Goal: Answer question/provide support

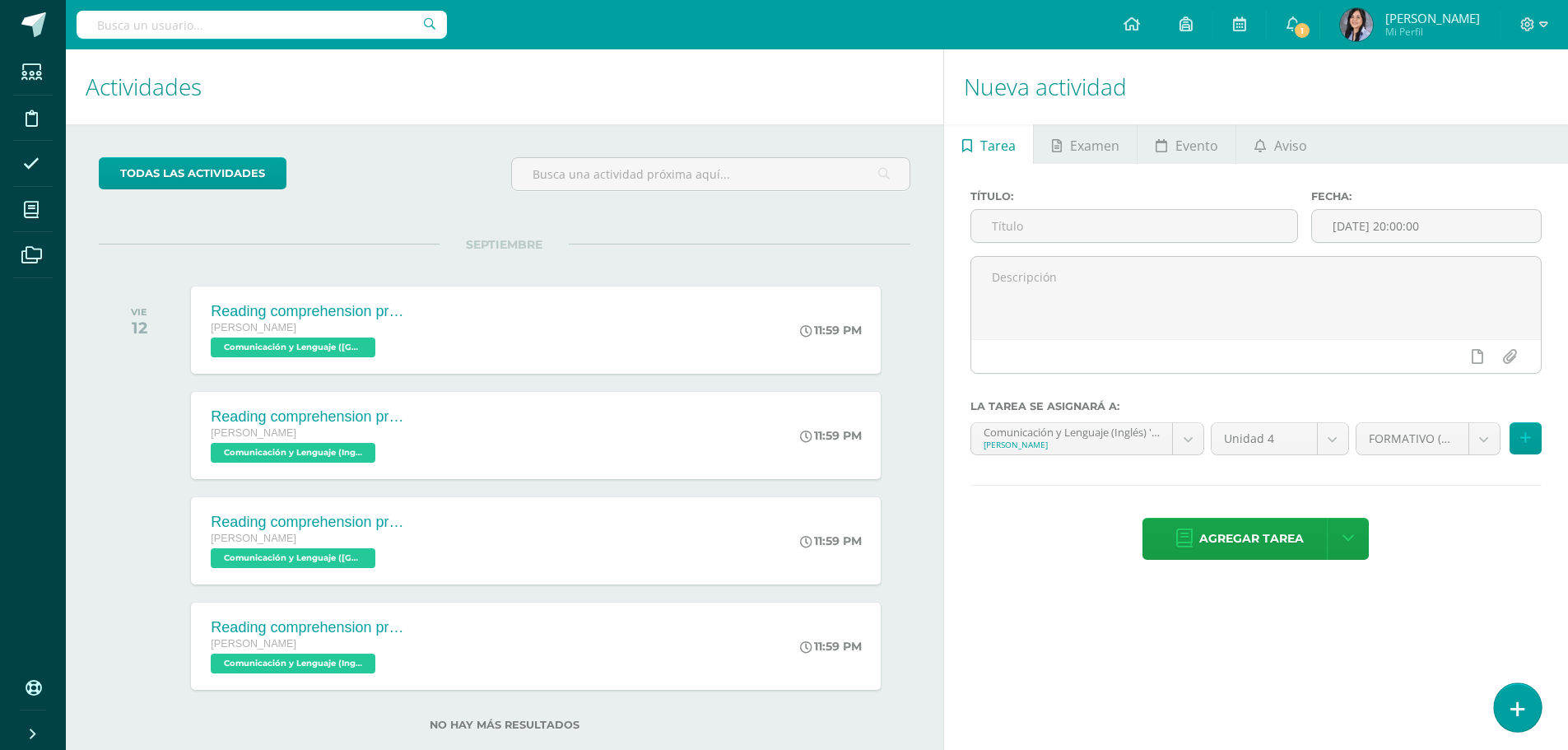
click at [1512, 712] on icon at bounding box center [1518, 709] width 15 height 19
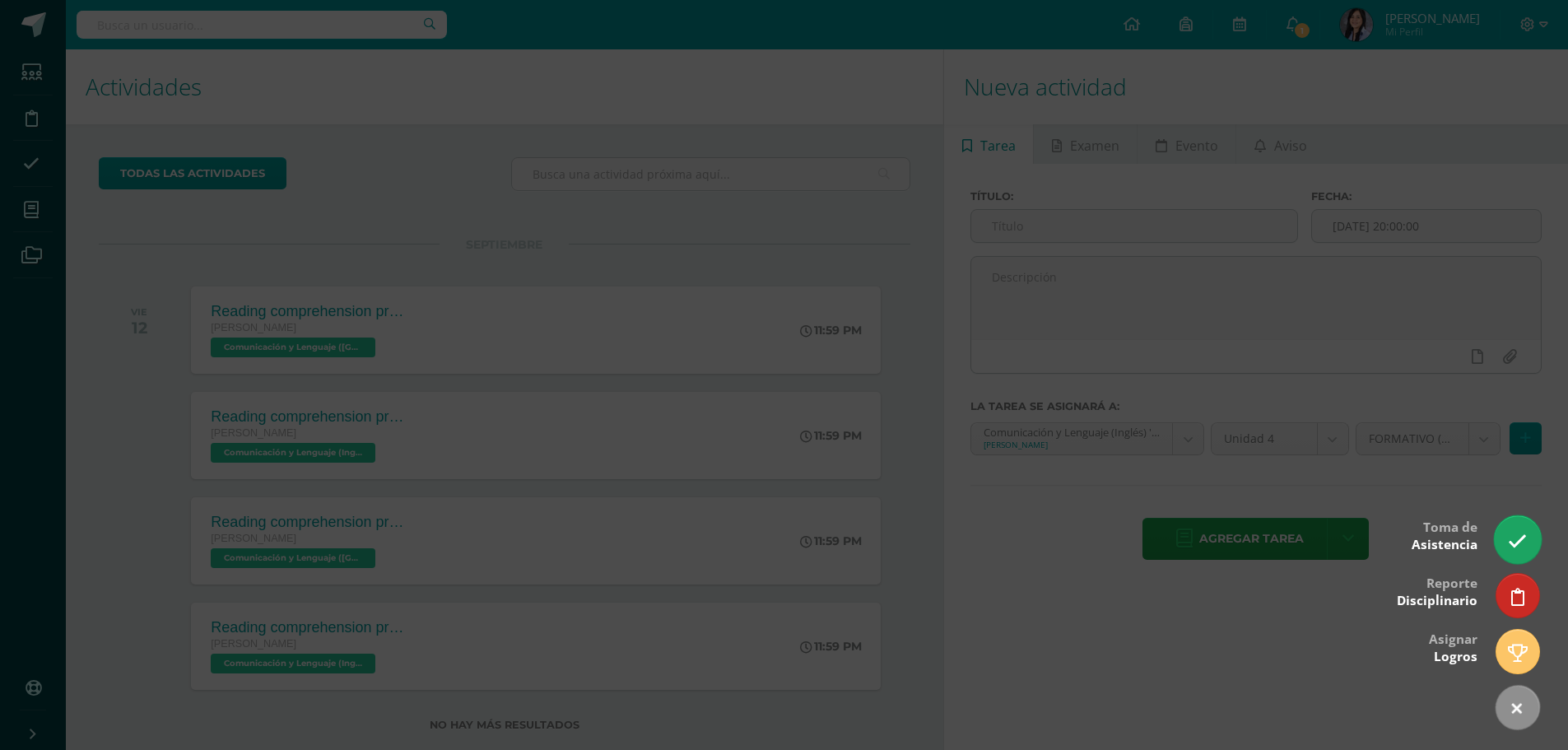
click at [1521, 519] on link at bounding box center [1518, 539] width 47 height 48
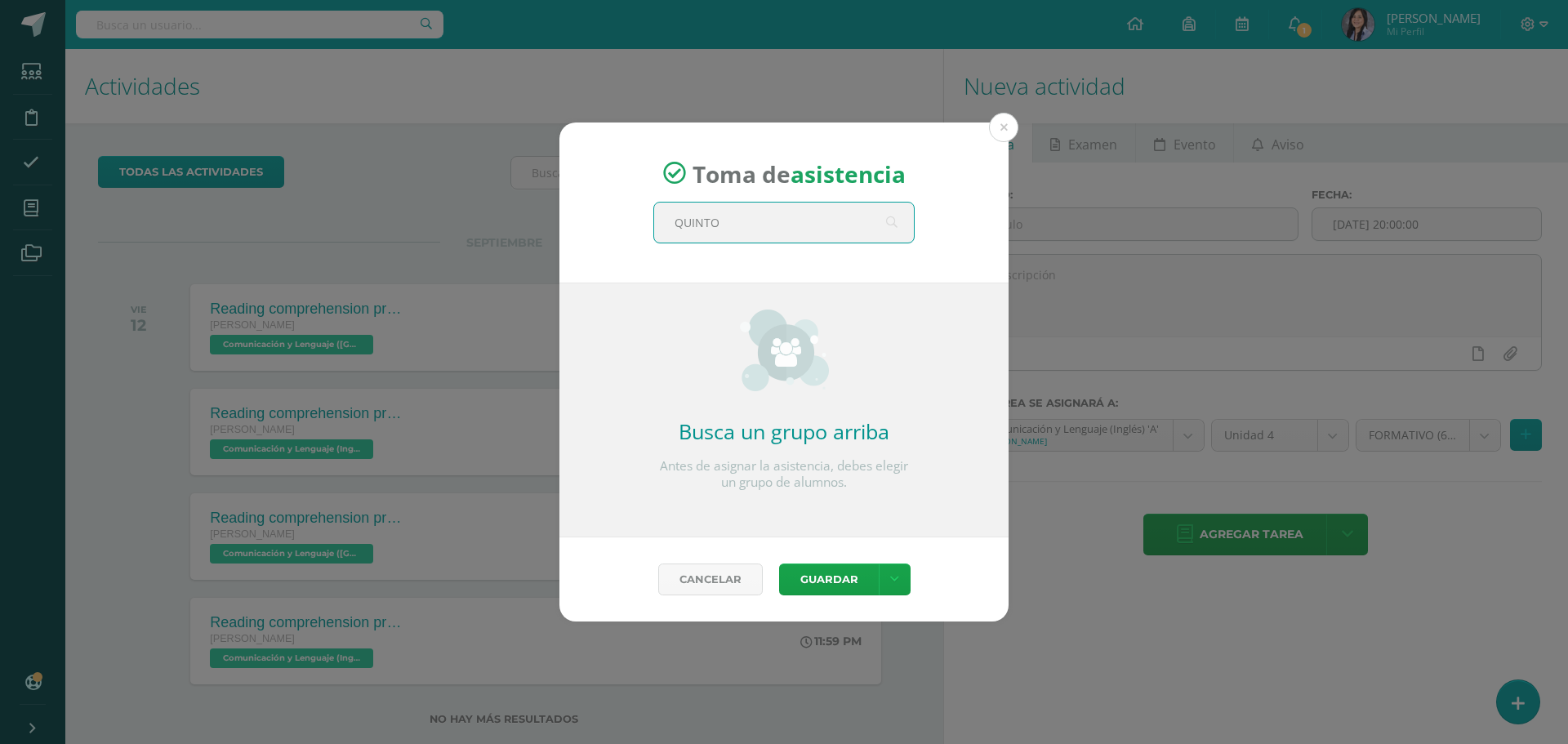
type input "QUINTO D"
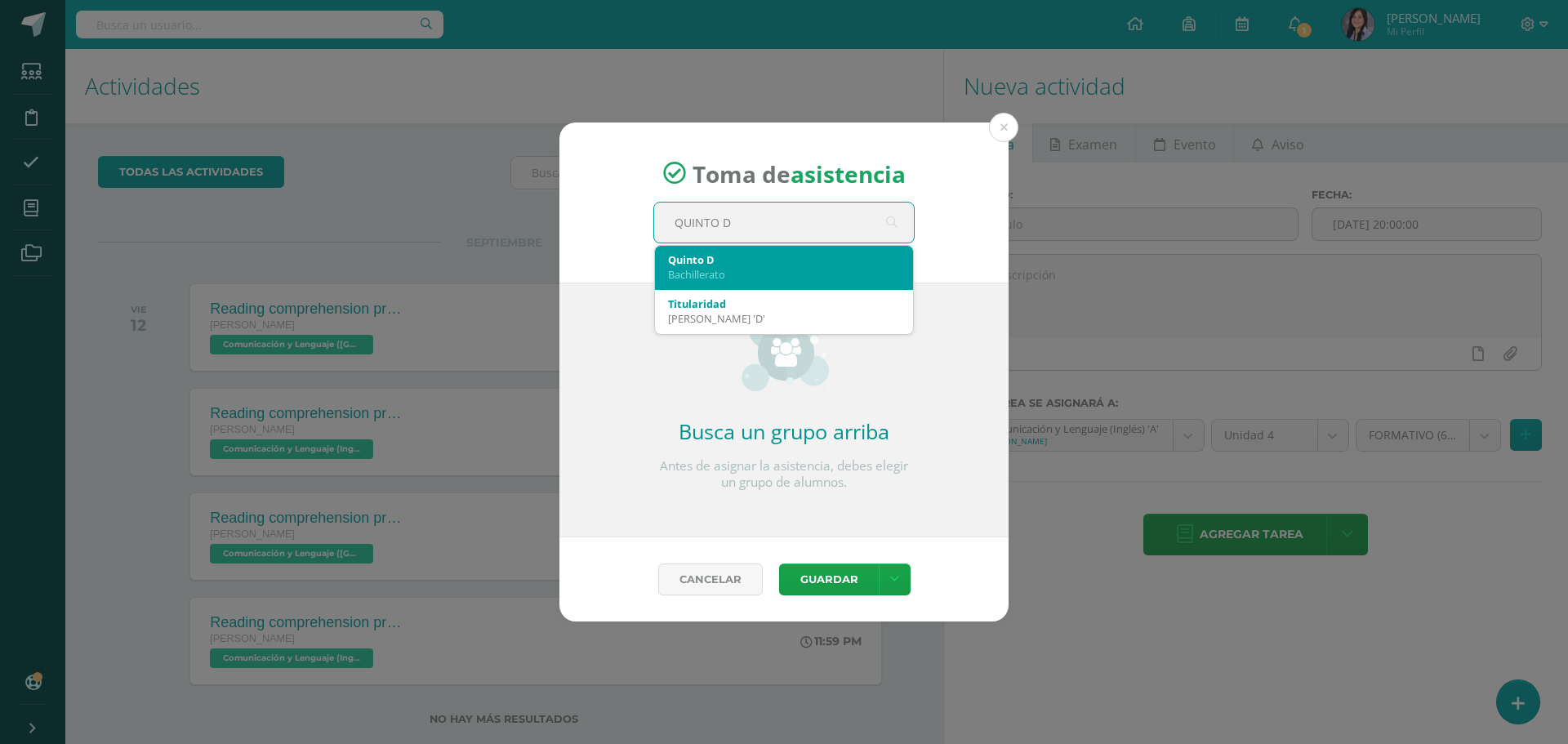
click at [862, 275] on div "Bachillerato" at bounding box center [784, 275] width 232 height 15
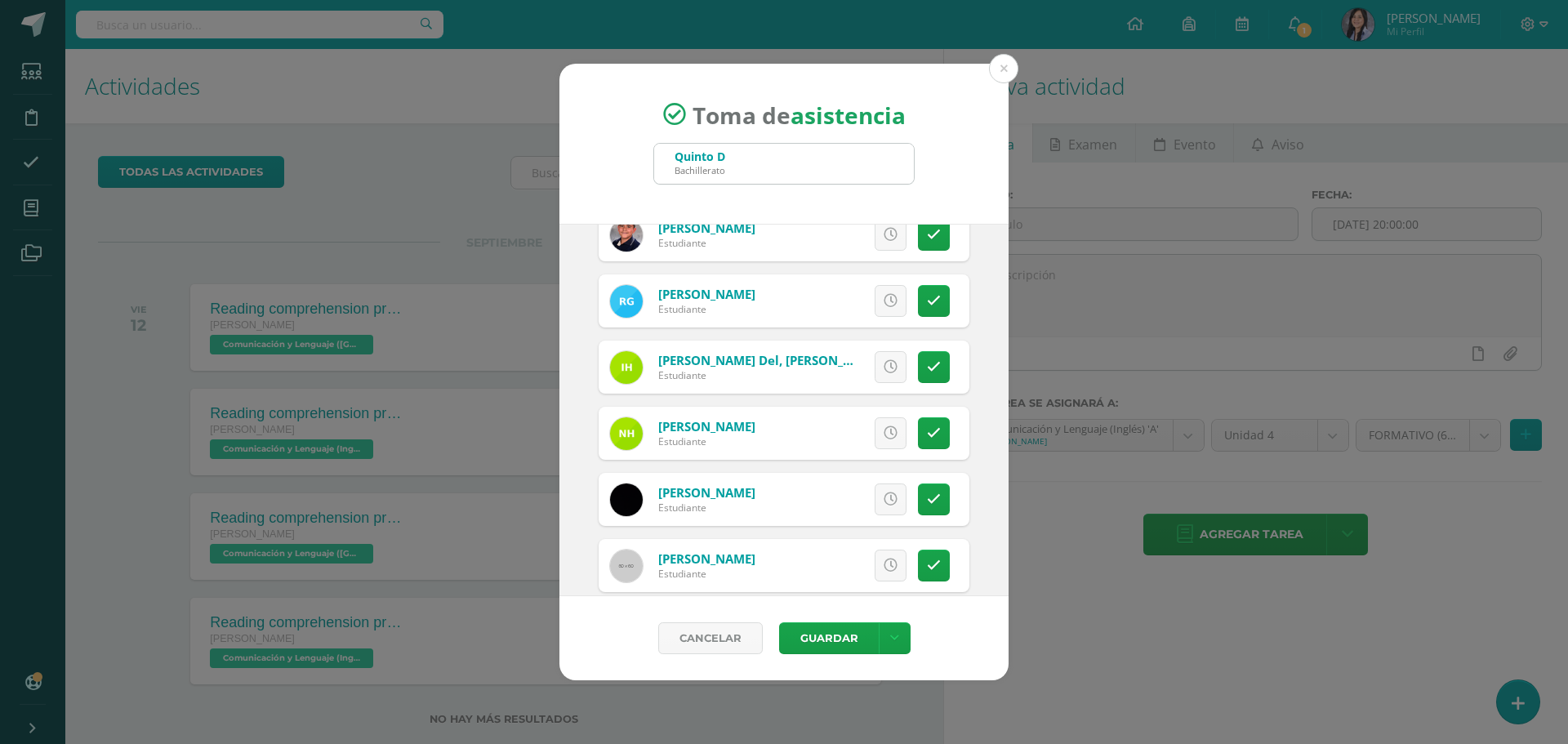
scroll to position [1389, 0]
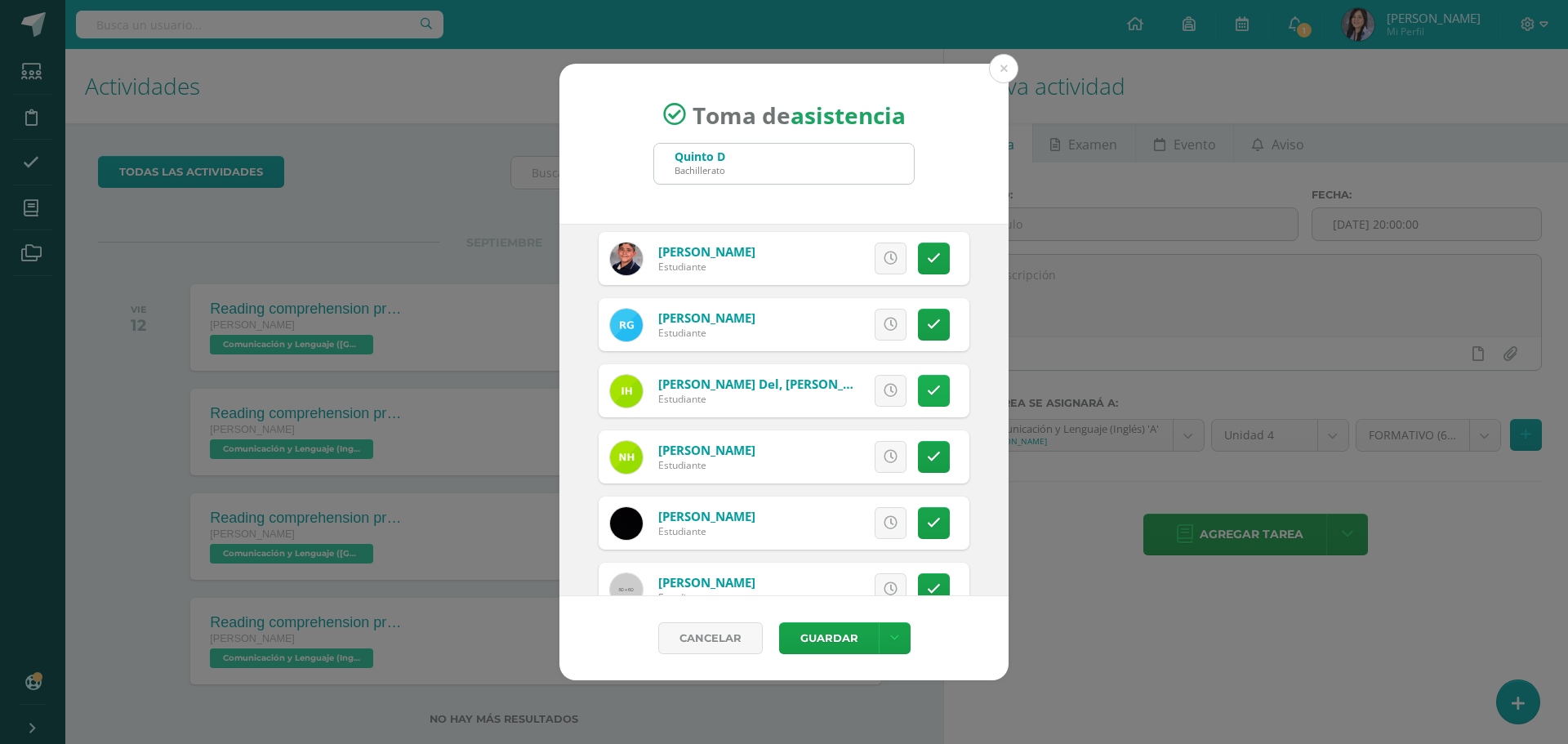
click at [927, 393] on icon at bounding box center [934, 390] width 14 height 14
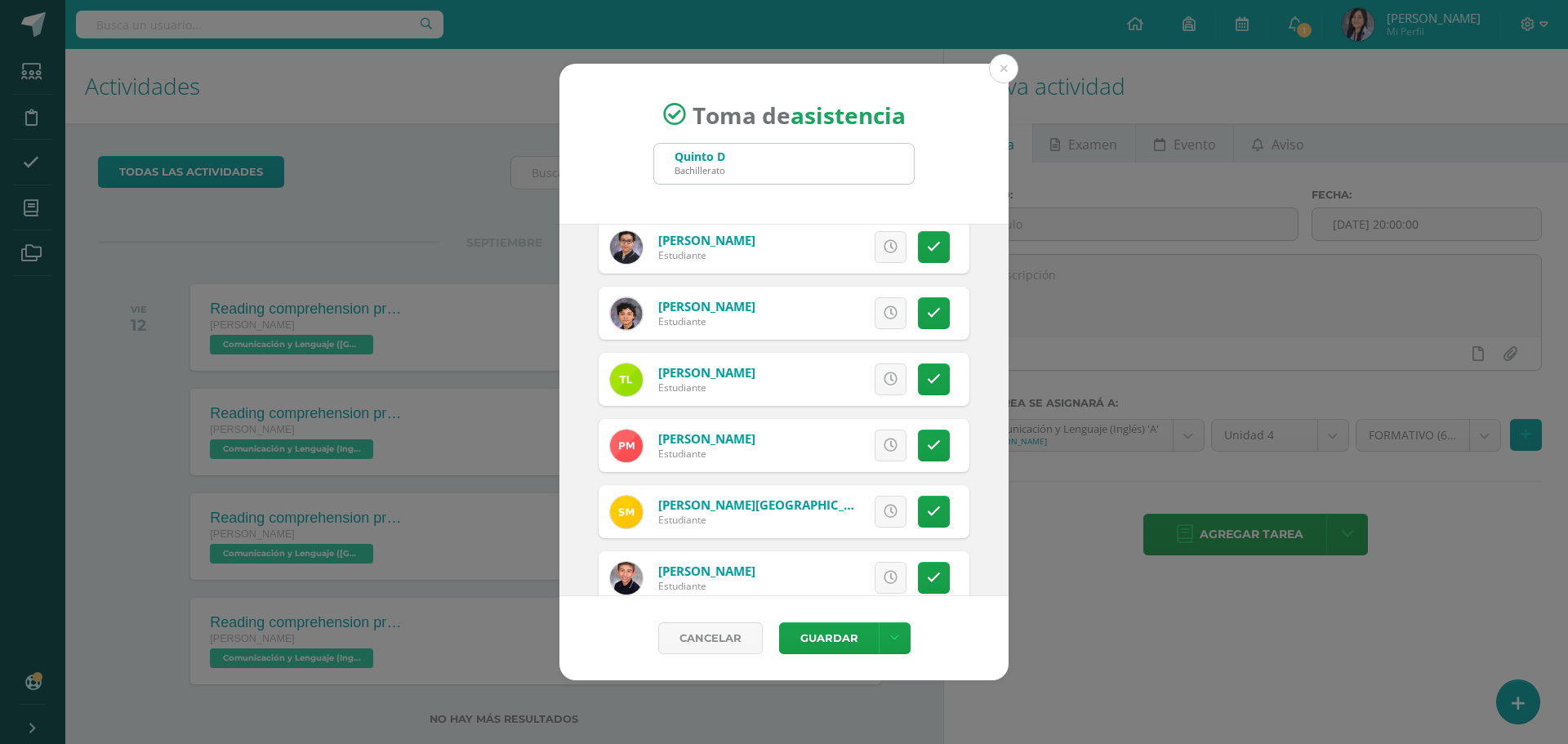
scroll to position [1961, 0]
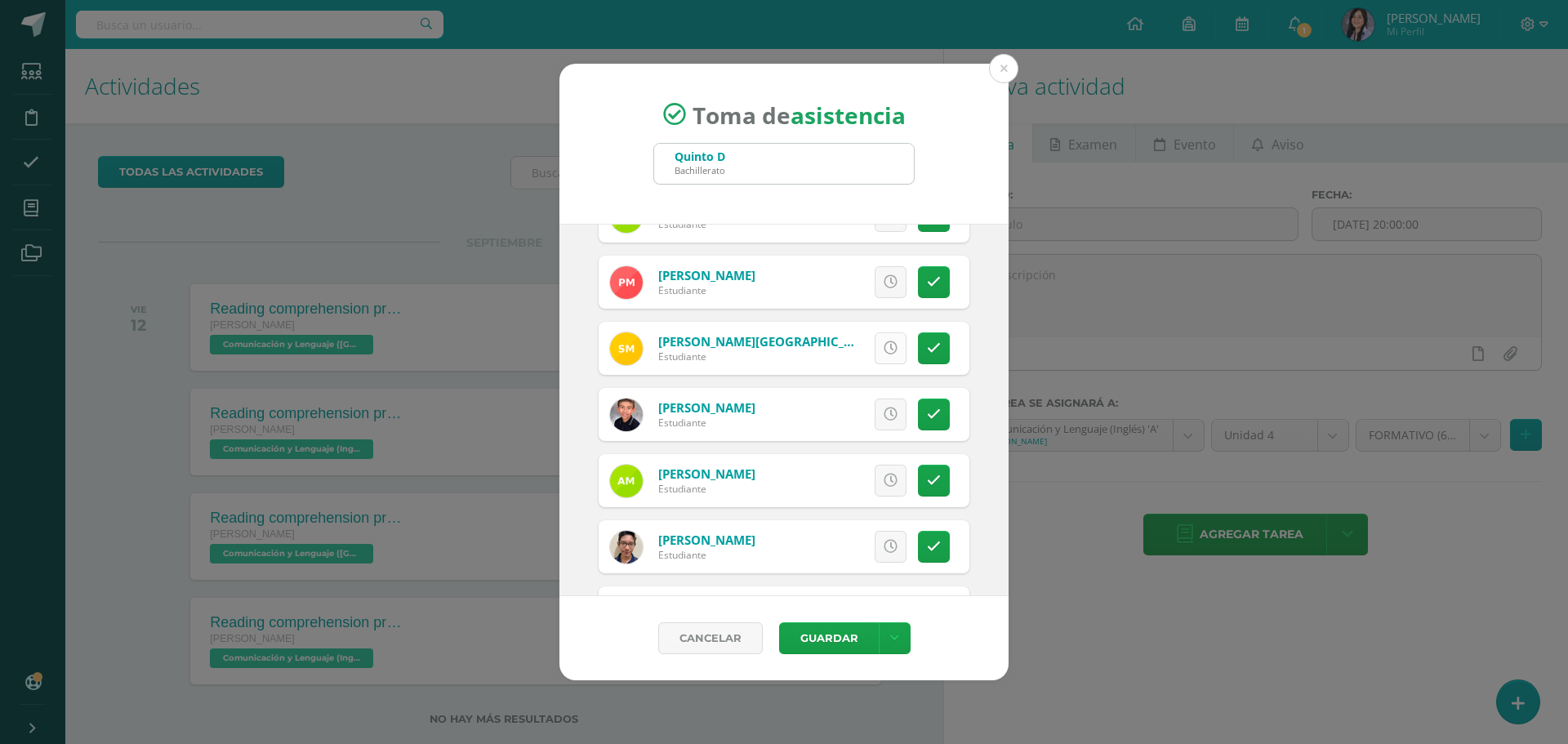
click at [874, 351] on link at bounding box center [890, 349] width 32 height 32
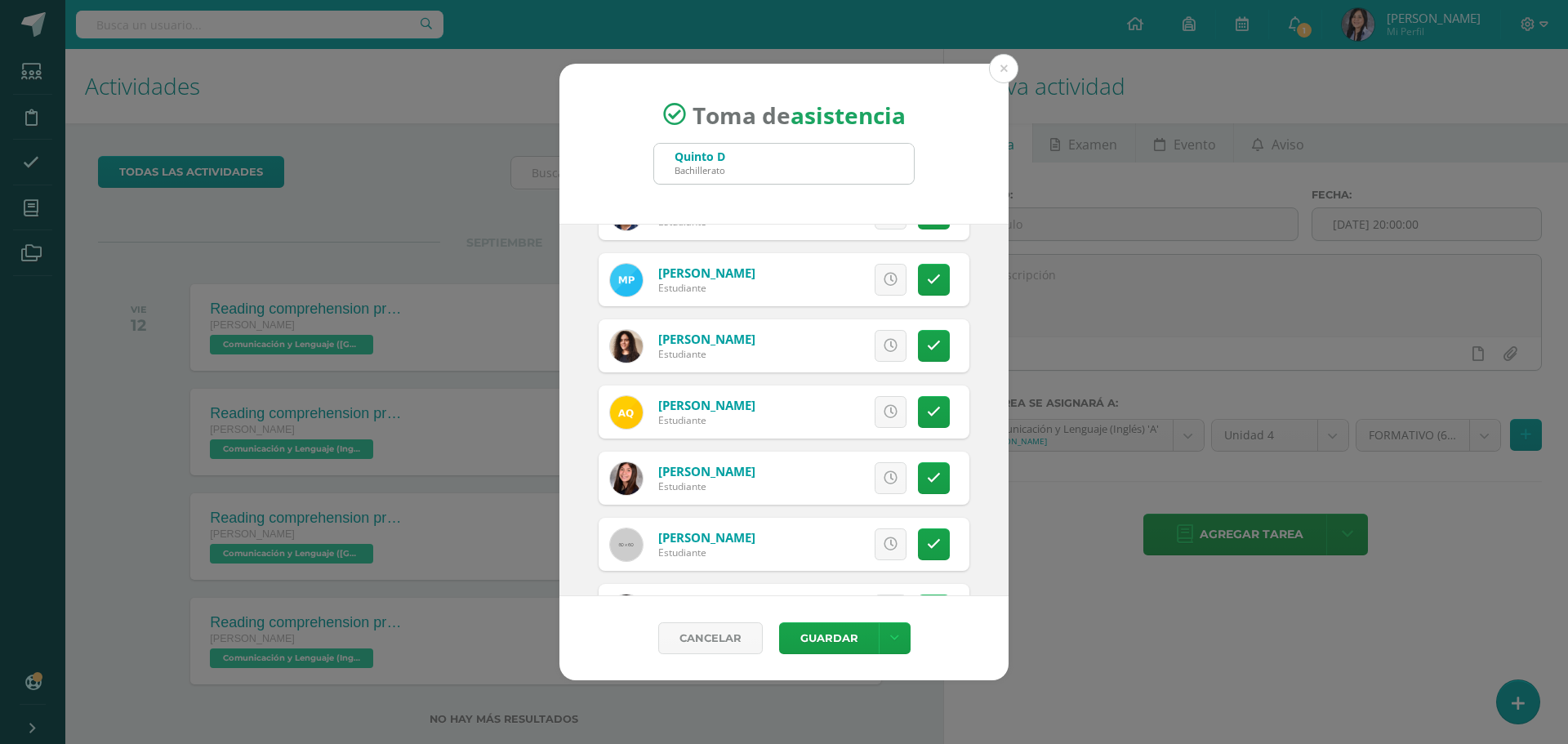
scroll to position [2206, 0]
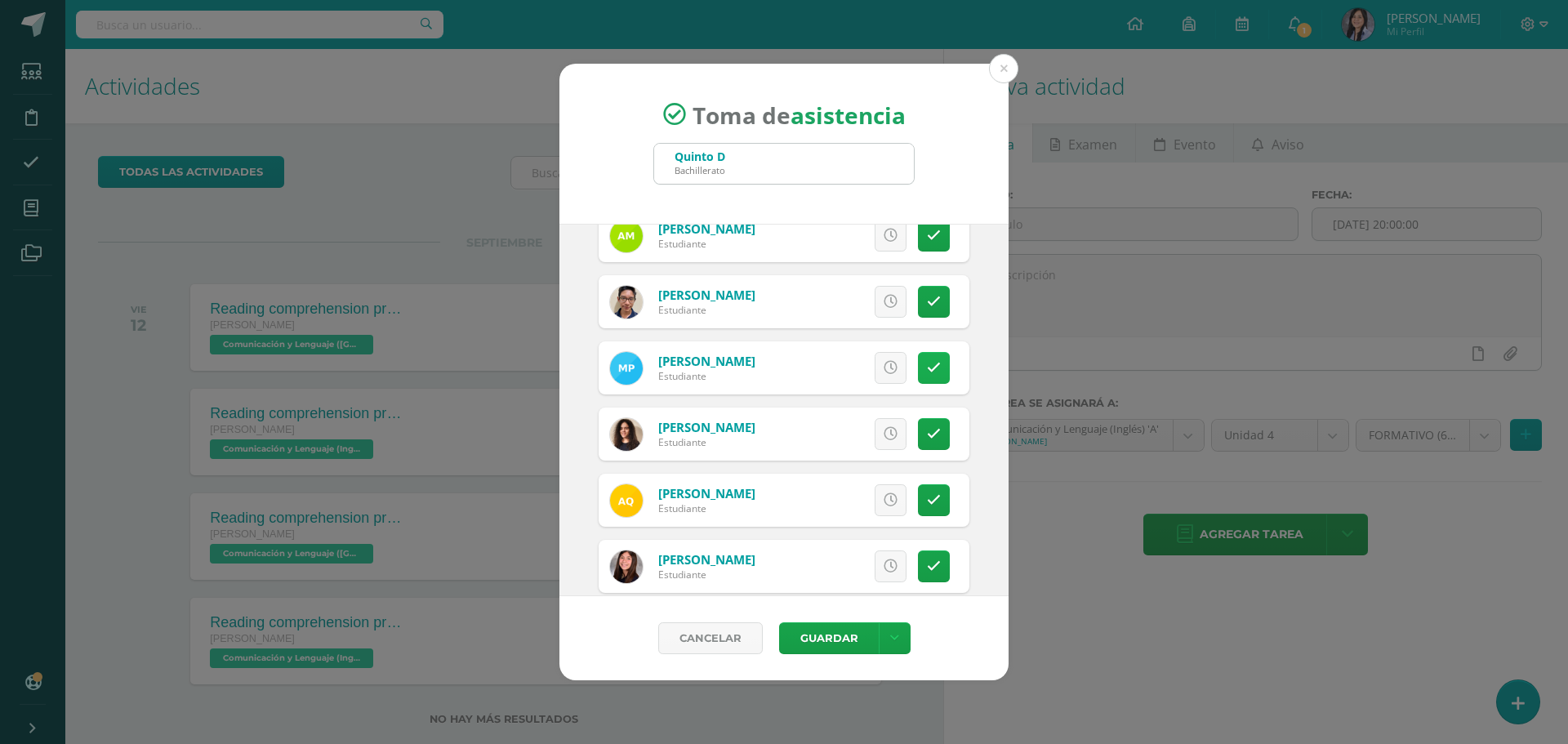
click at [927, 367] on icon at bounding box center [934, 368] width 14 height 14
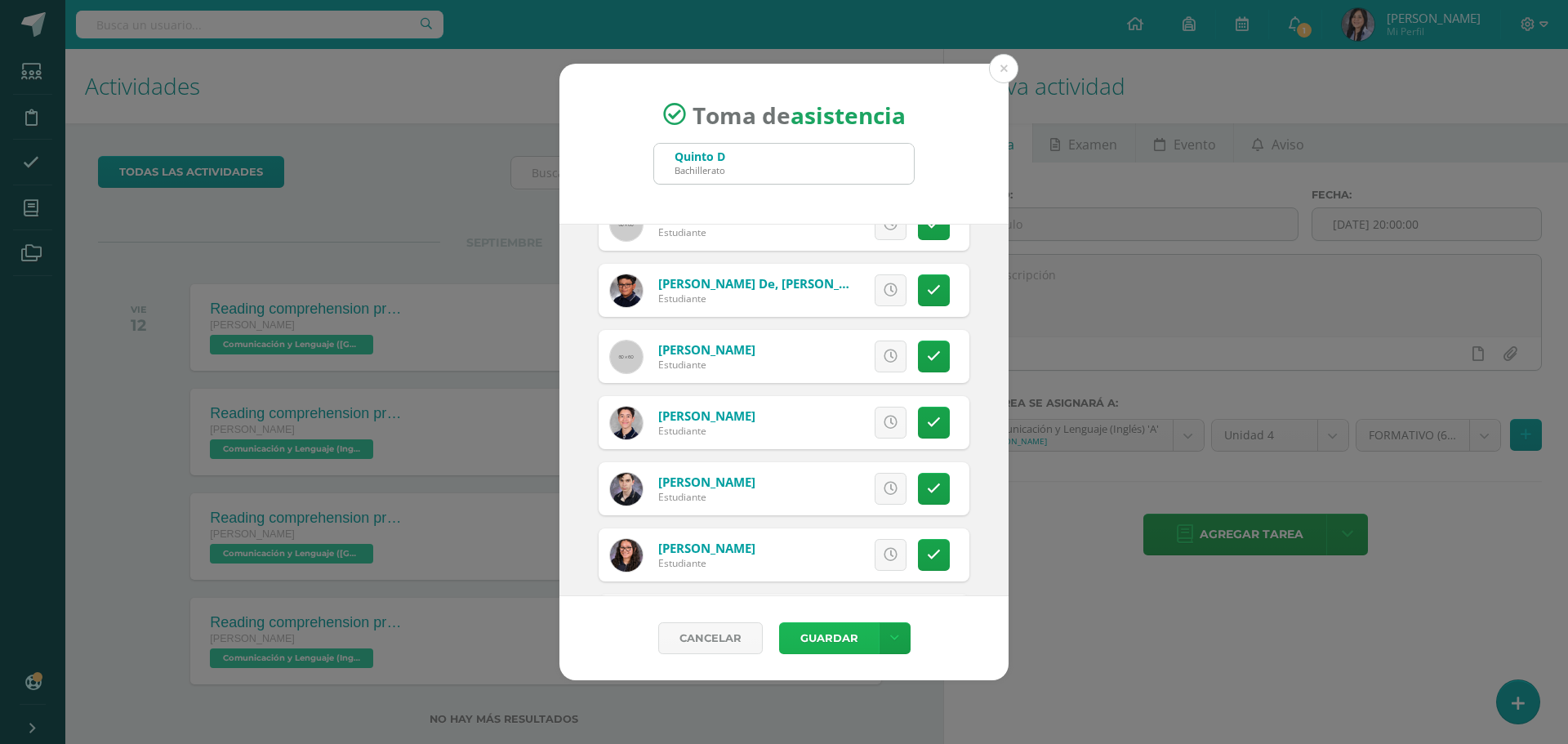
click at [854, 633] on button "Guardar" at bounding box center [828, 638] width 100 height 32
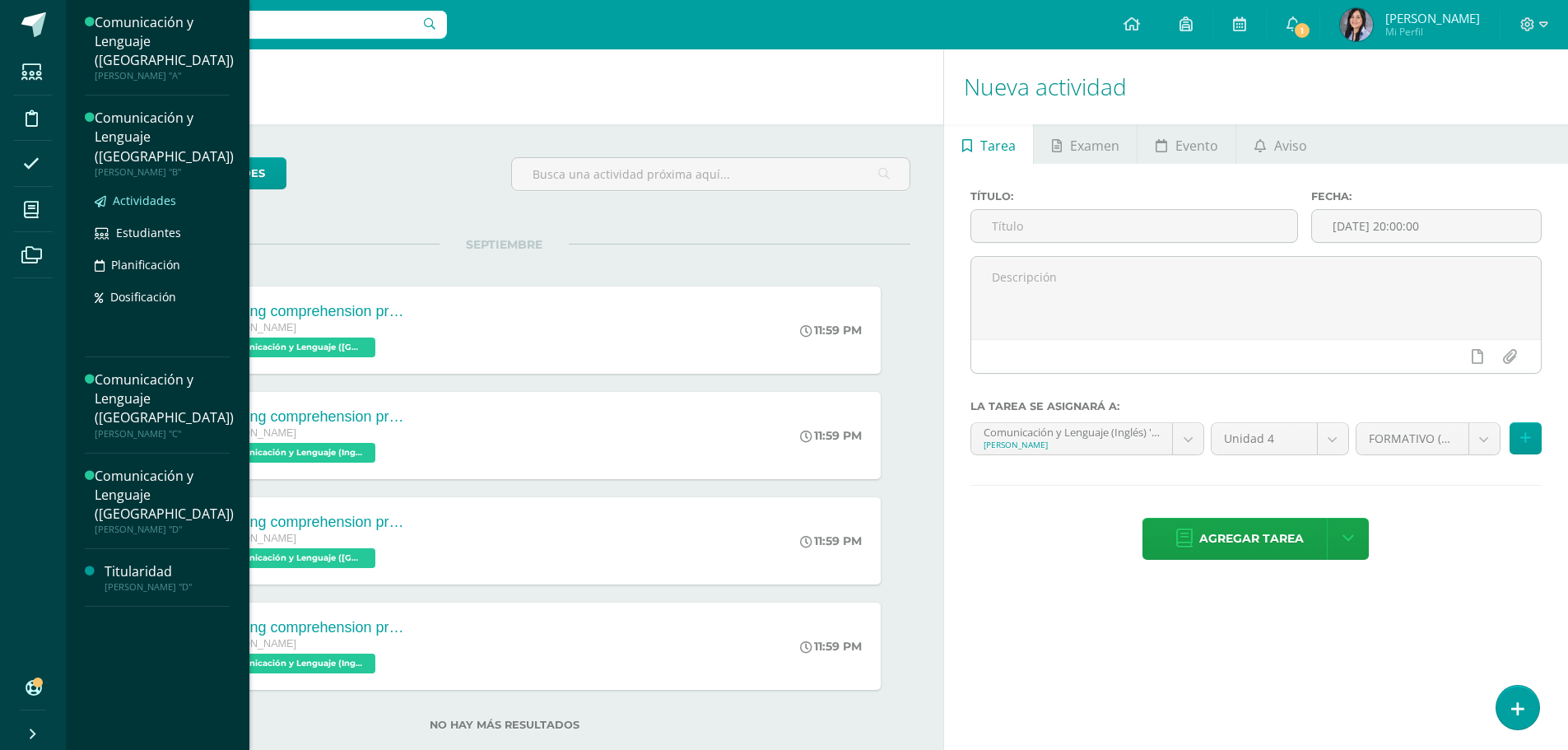
click at [147, 193] on span "Actividades" at bounding box center [144, 200] width 63 height 16
